Goal: Information Seeking & Learning: Learn about a topic

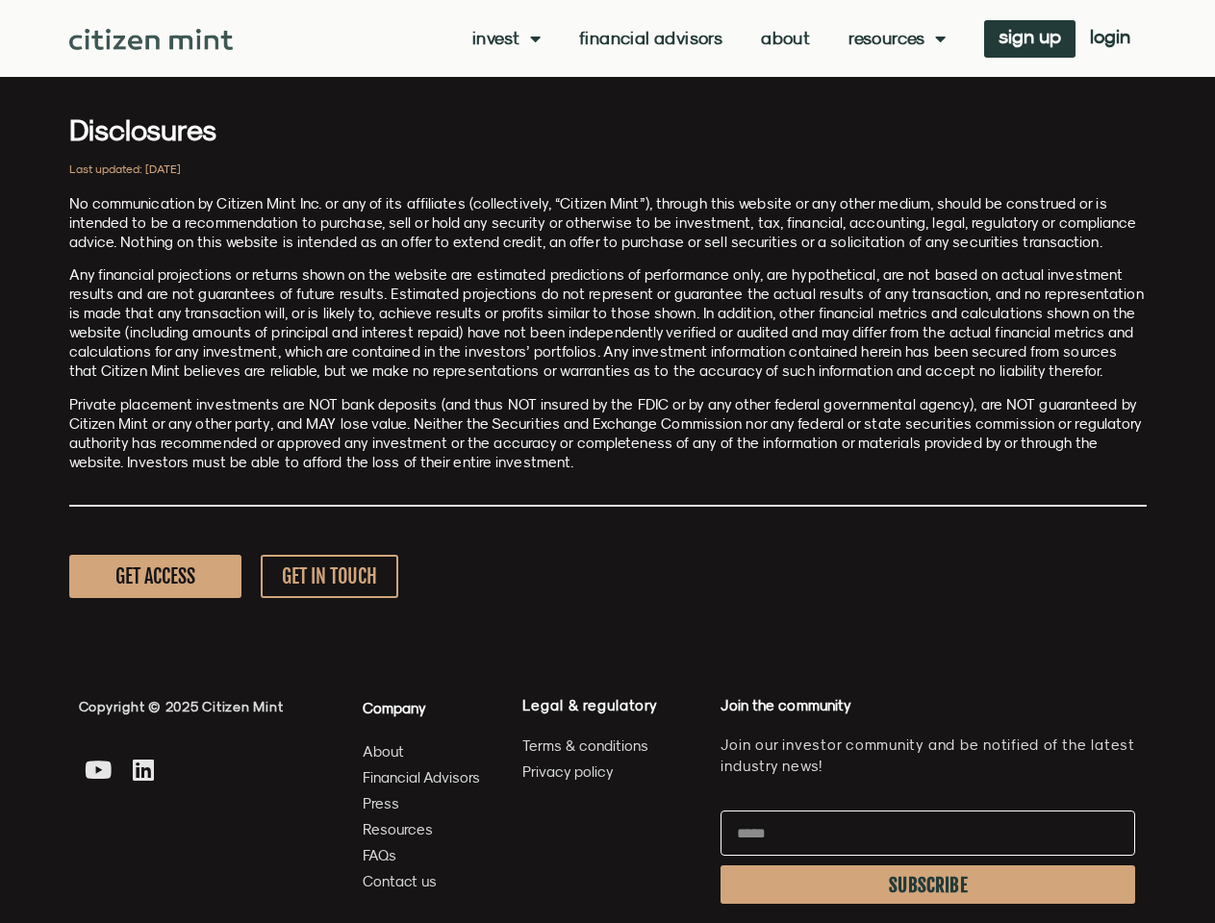
click at [607, 462] on p "Private placement investments are NOT bank deposits (and thus NOT insured by th…" at bounding box center [607, 433] width 1077 height 77
click at [504, 38] on link "Invest" at bounding box center [506, 38] width 68 height 19
click at [894, 38] on link "Resources" at bounding box center [896, 38] width 97 height 19
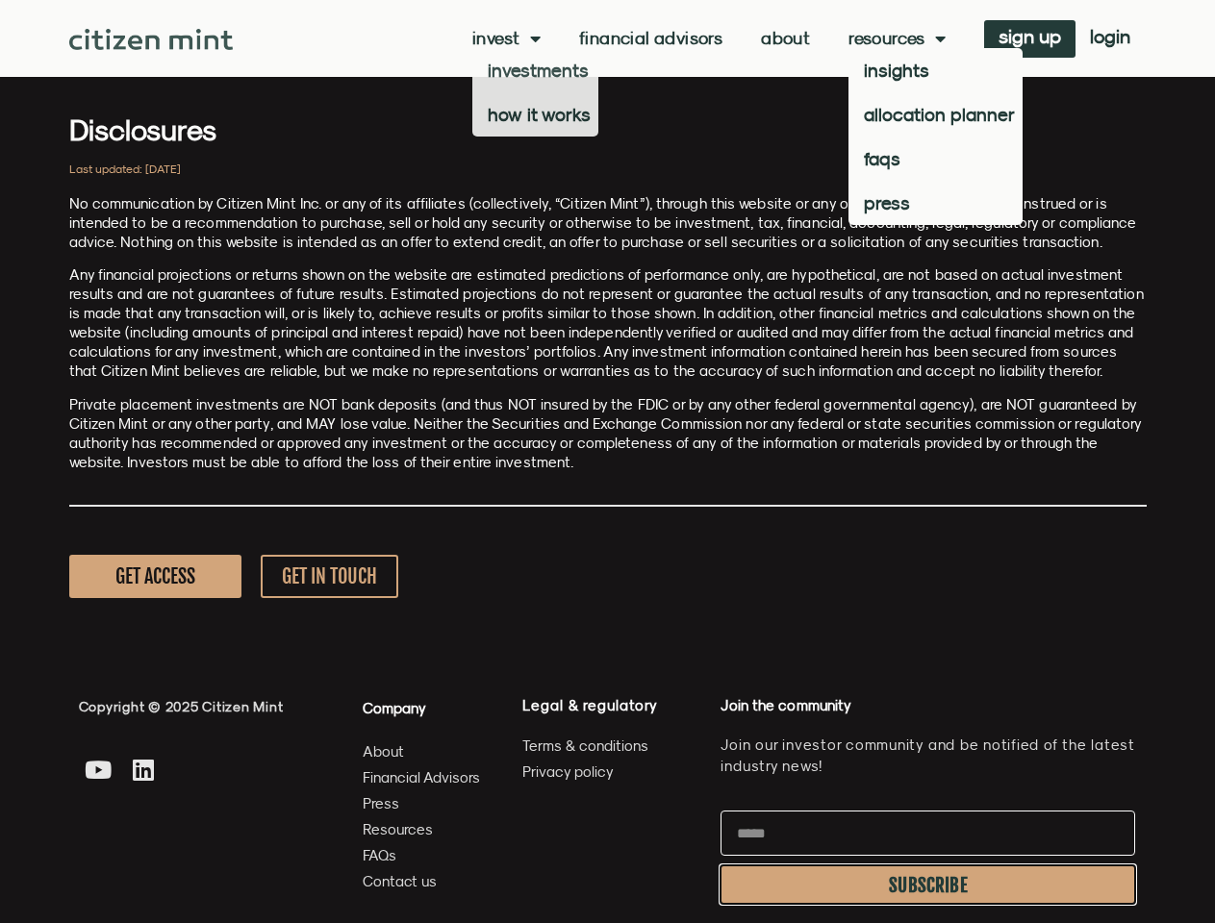
click at [927, 885] on span "SUBSCRIBE" at bounding box center [928, 885] width 79 height 15
